Goal: Find specific page/section: Find specific page/section

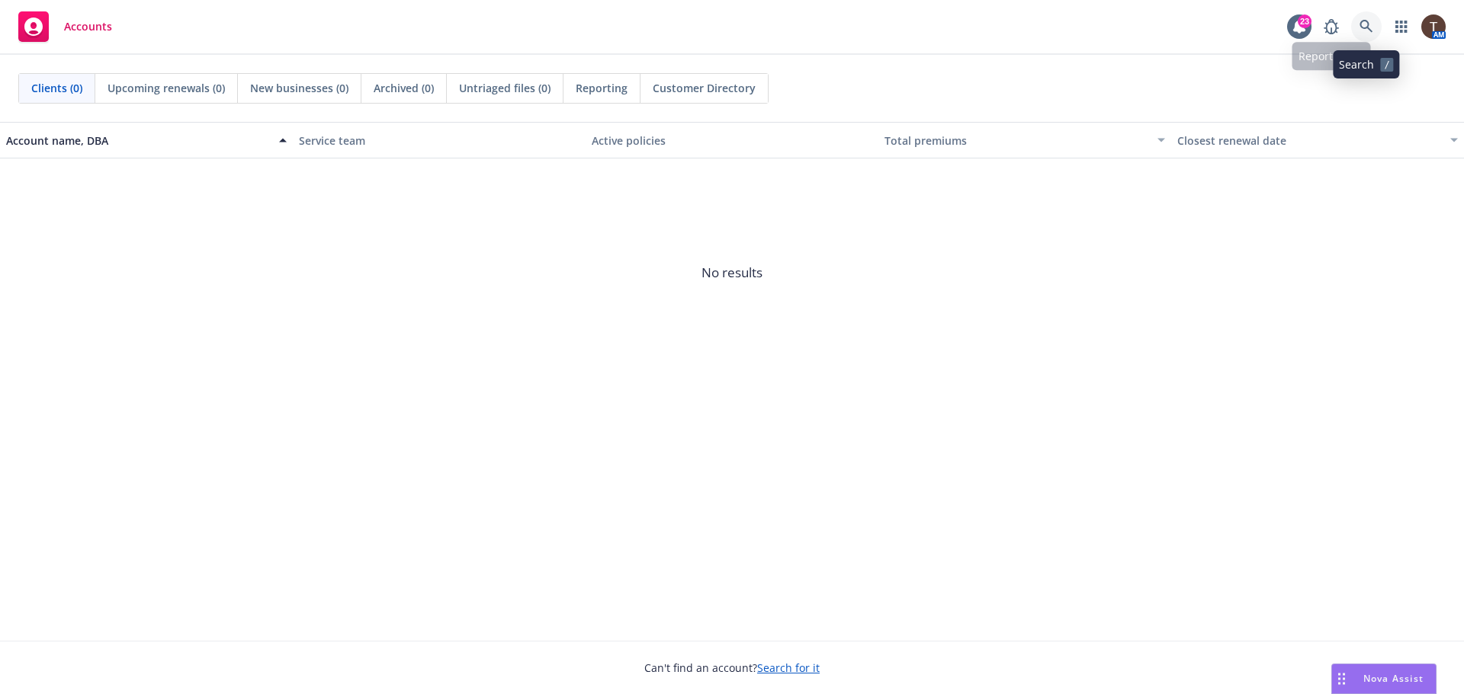
click at [1366, 22] on icon at bounding box center [1366, 27] width 14 height 14
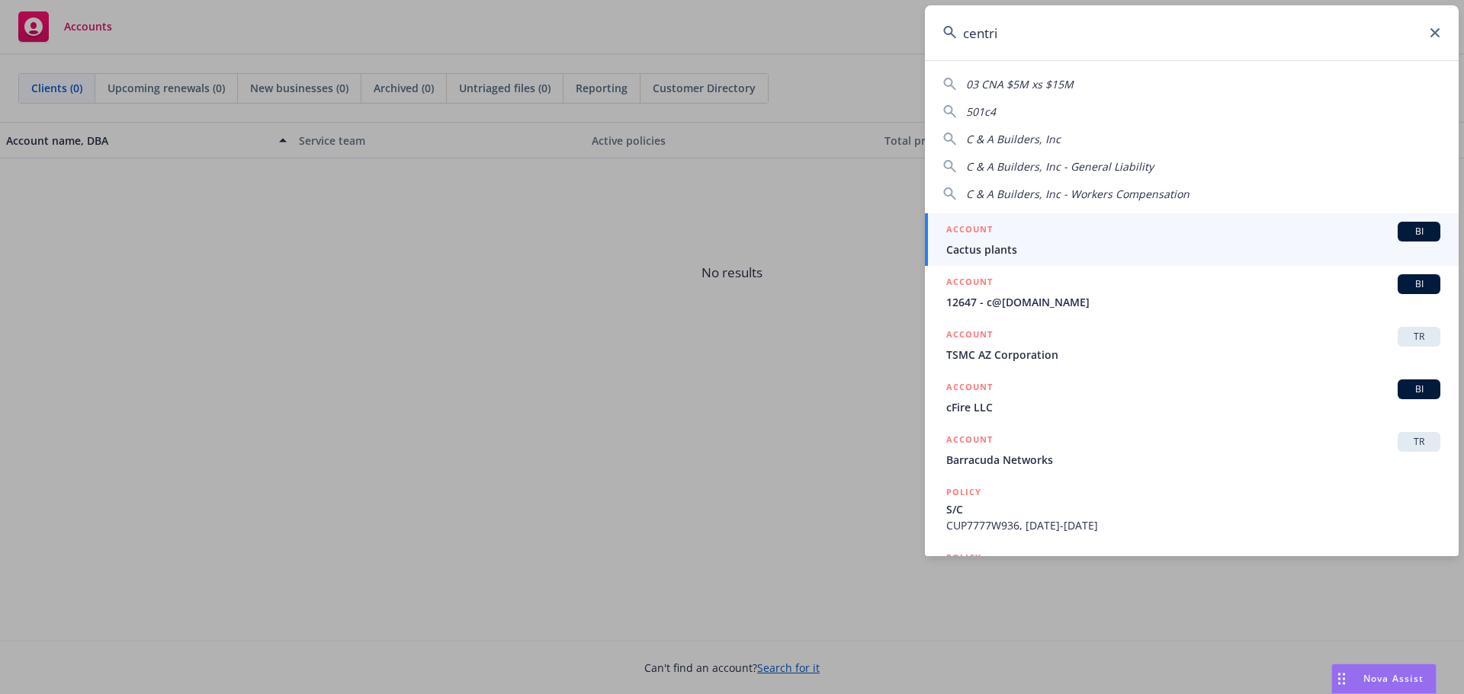
type input "centric"
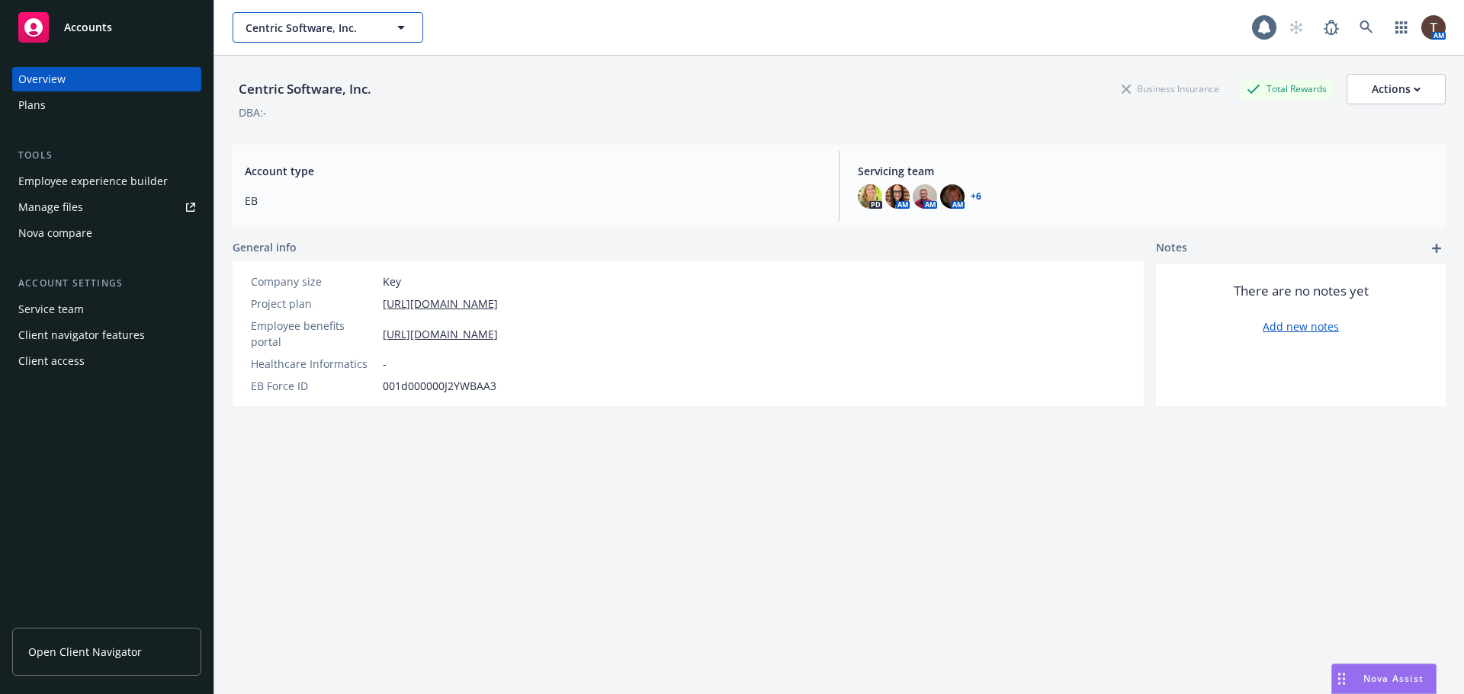
click at [290, 31] on div "Centric Software, Inc." at bounding box center [328, 27] width 191 height 30
click at [111, 638] on link "Open Client Navigator" at bounding box center [106, 652] width 189 height 48
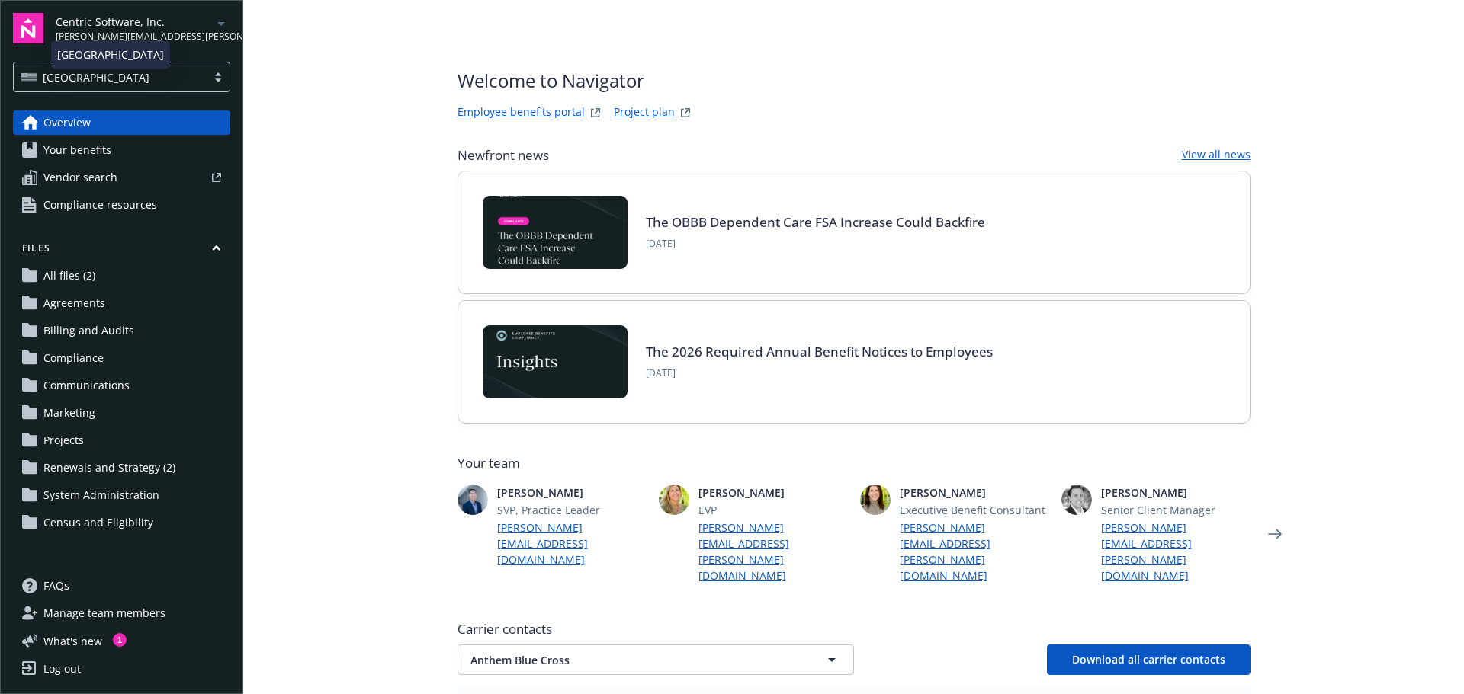
click at [155, 31] on span "tommy.hendrickson@newfront.com" at bounding box center [134, 37] width 156 height 14
